Goal: Submit feedback/report problem: Complete application form

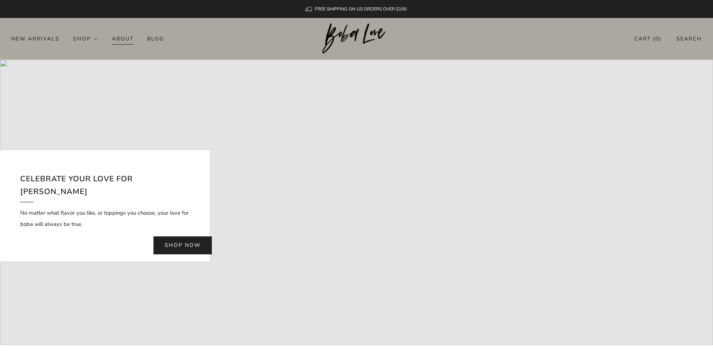
click at [115, 40] on link "About" at bounding box center [123, 39] width 22 height 12
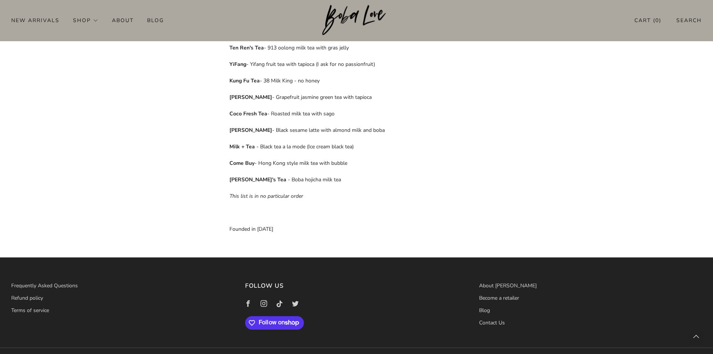
scroll to position [473, 0]
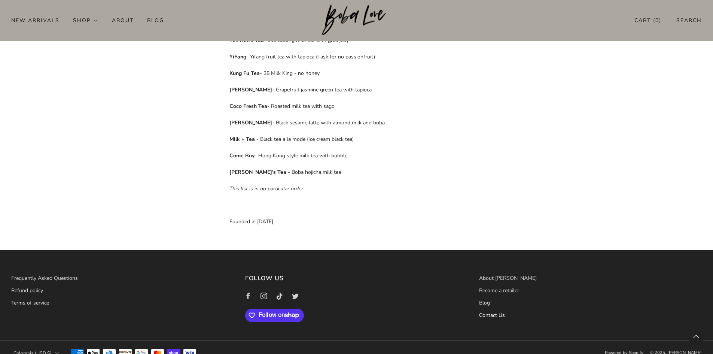
click at [483, 312] on link "Contact Us" at bounding box center [492, 315] width 26 height 7
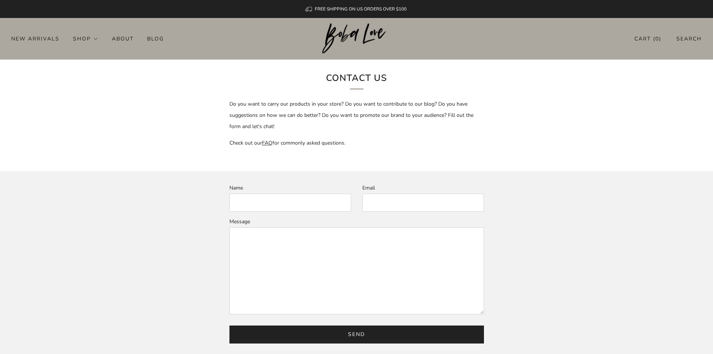
click at [264, 201] on input "Name" at bounding box center [291, 203] width 122 height 18
click at [264, 204] on input "Name" at bounding box center [291, 203] width 122 height 18
type input "d"
type input "David Patel"
click at [409, 204] on input "Email" at bounding box center [423, 203] width 122 height 18
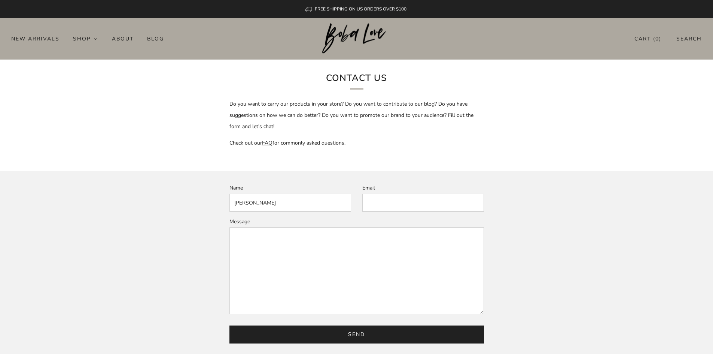
type input "valuek2002@gmail.com"
click at [288, 230] on textarea "Message" at bounding box center [357, 270] width 255 height 87
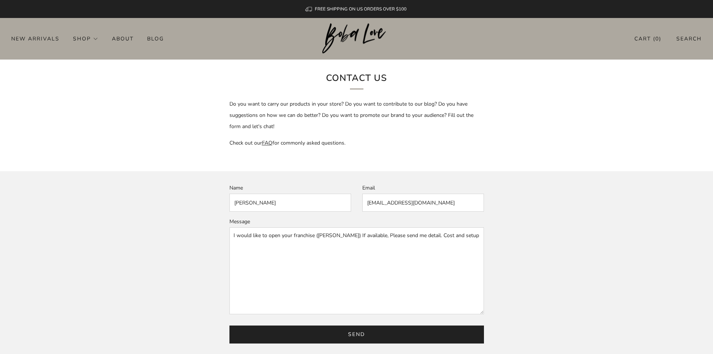
type textarea "I would like to open your franchise (Boba Love) If available, Please send me de…"
click at [357, 332] on input "Send" at bounding box center [357, 334] width 255 height 18
